Goal: Task Accomplishment & Management: Use online tool/utility

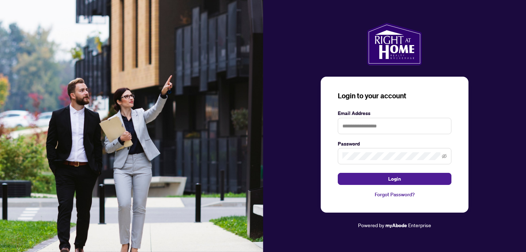
click at [389, 176] on span "Login" at bounding box center [394, 178] width 13 height 11
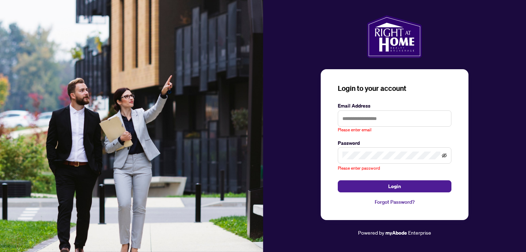
click at [442, 156] on icon "eye-invisible" at bounding box center [444, 155] width 5 height 5
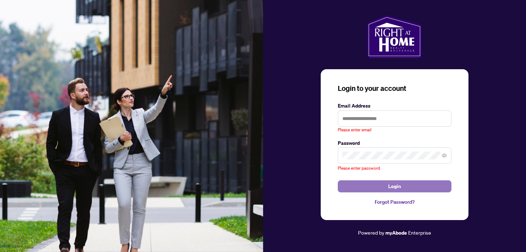
click at [390, 186] on span "Login" at bounding box center [394, 186] width 13 height 11
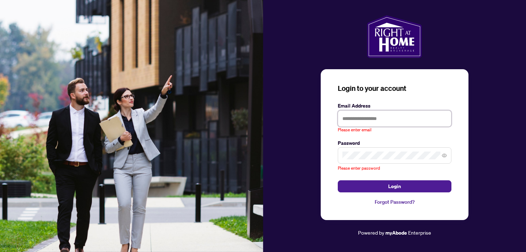
click at [362, 119] on input "text" at bounding box center [395, 118] width 114 height 16
type input "**********"
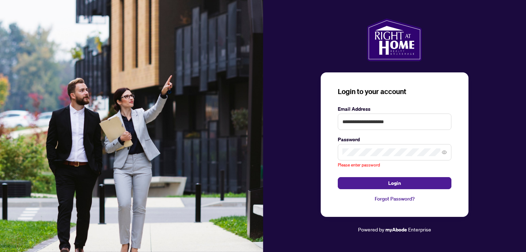
click at [363, 157] on span at bounding box center [395, 152] width 114 height 16
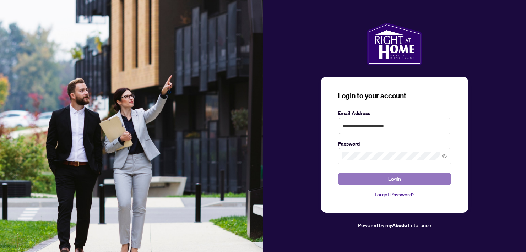
click at [394, 176] on span "Login" at bounding box center [394, 178] width 13 height 11
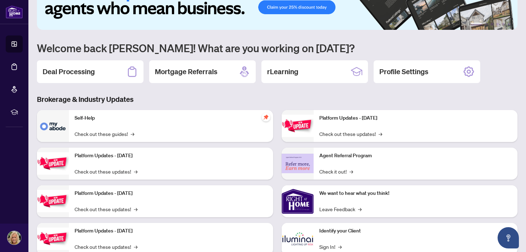
scroll to position [32, 0]
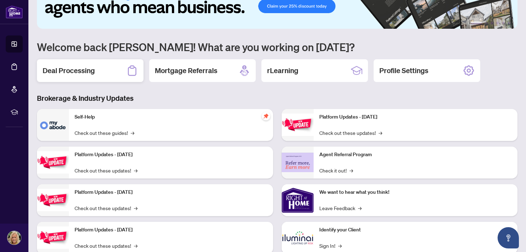
click at [116, 71] on div "Deal Processing" at bounding box center [90, 70] width 106 height 23
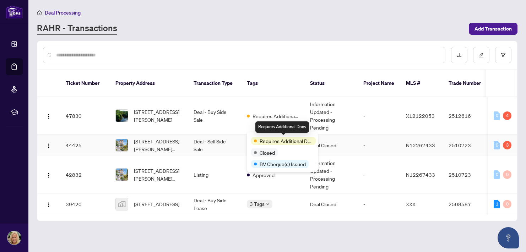
click at [261, 139] on span "Requires Additional Docs" at bounding box center [285, 141] width 53 height 8
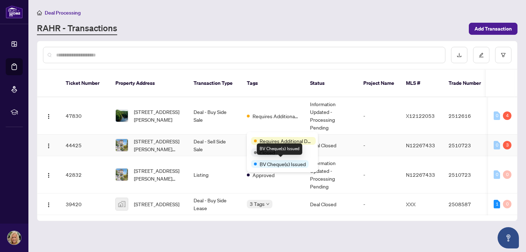
click at [286, 161] on span "BV Cheque(s) Issued" at bounding box center [282, 164] width 46 height 8
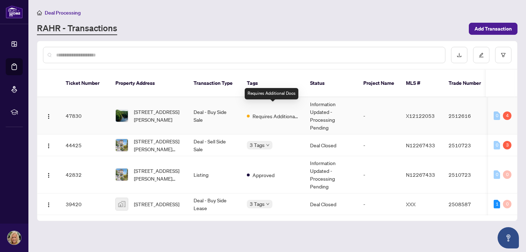
click at [260, 112] on span "Requires Additional Docs" at bounding box center [275, 116] width 46 height 8
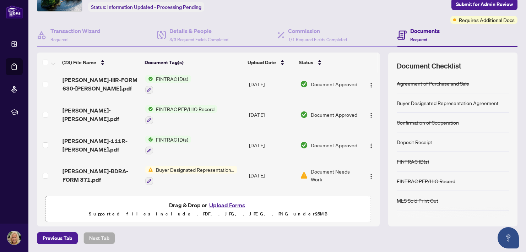
scroll to position [567, 0]
